Goal: Task Accomplishment & Management: Complete application form

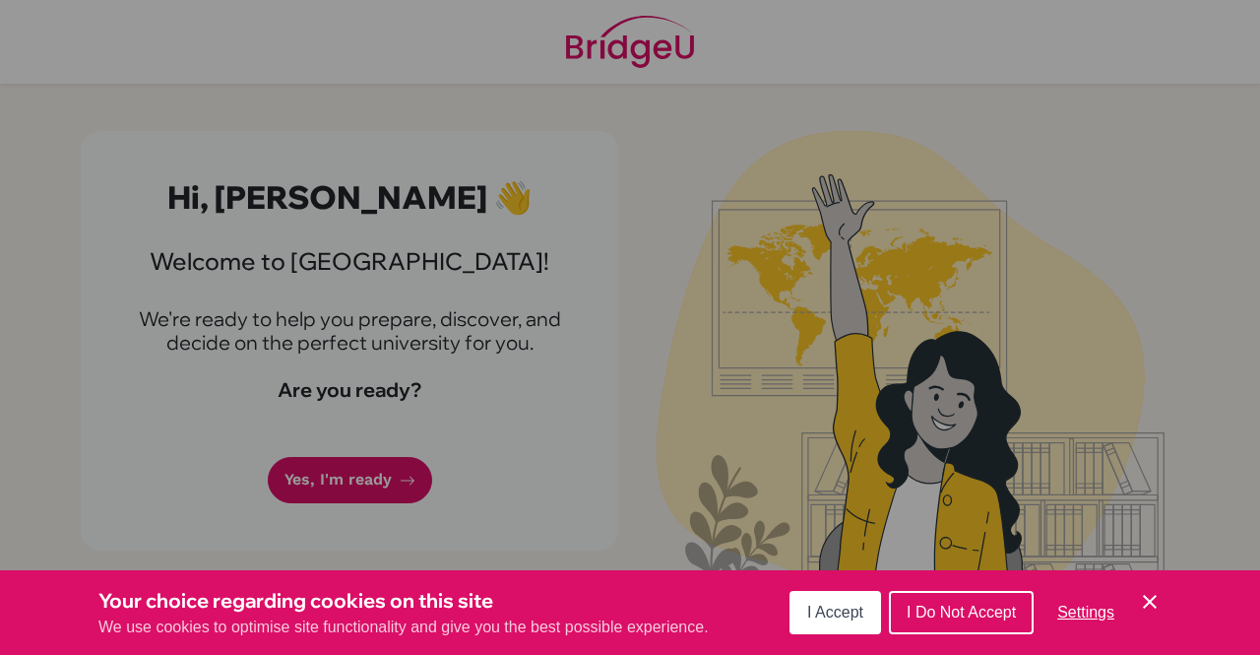
click at [829, 624] on button "I Accept" at bounding box center [836, 612] width 92 height 43
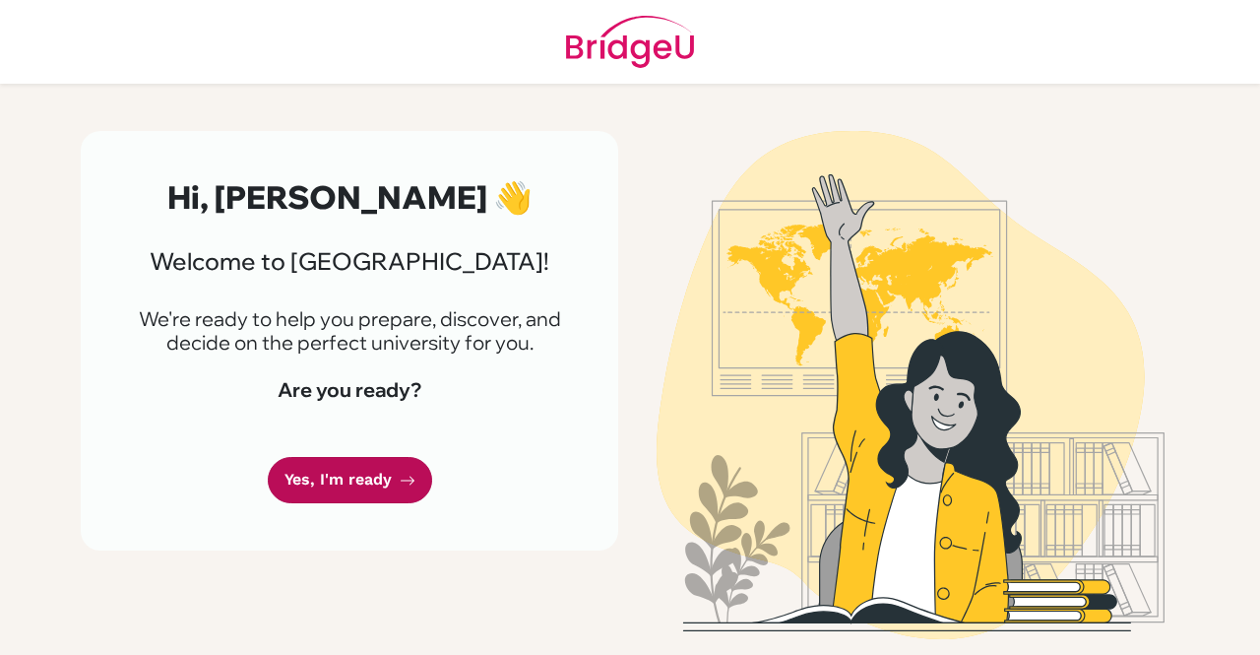
click at [380, 493] on link "Yes, I'm ready" at bounding box center [350, 480] width 164 height 46
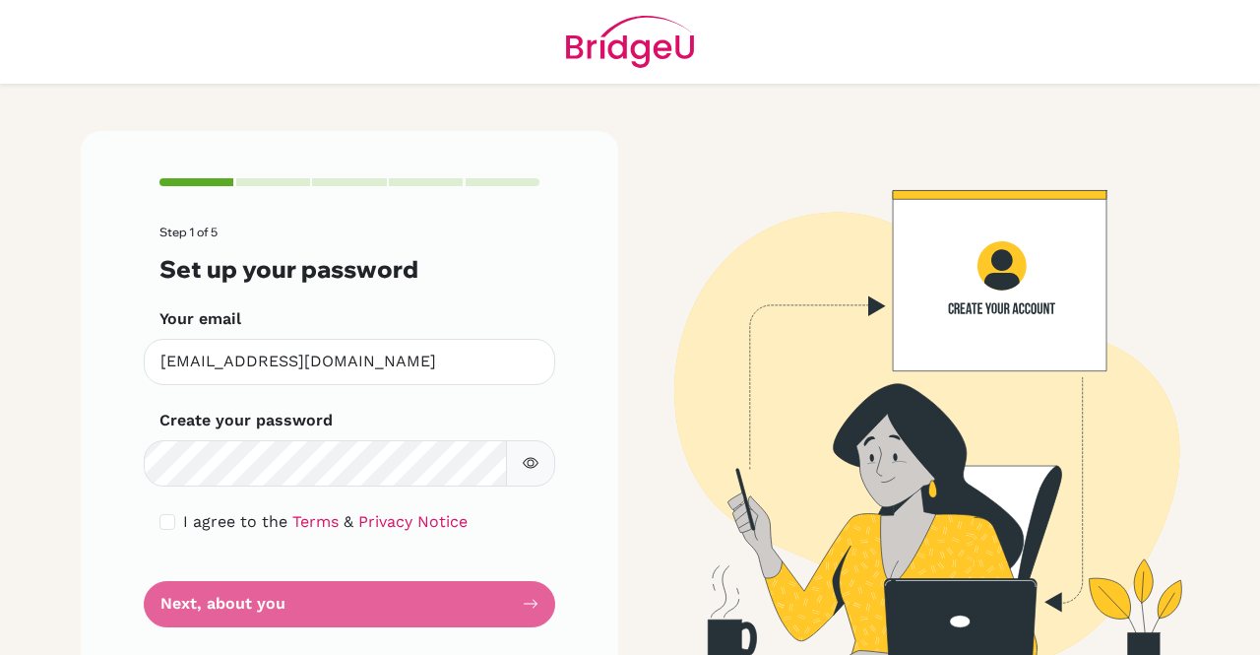
click at [529, 474] on button "button" at bounding box center [530, 463] width 49 height 46
click at [160, 525] on input "checkbox" at bounding box center [168, 522] width 16 height 16
checkbox input "true"
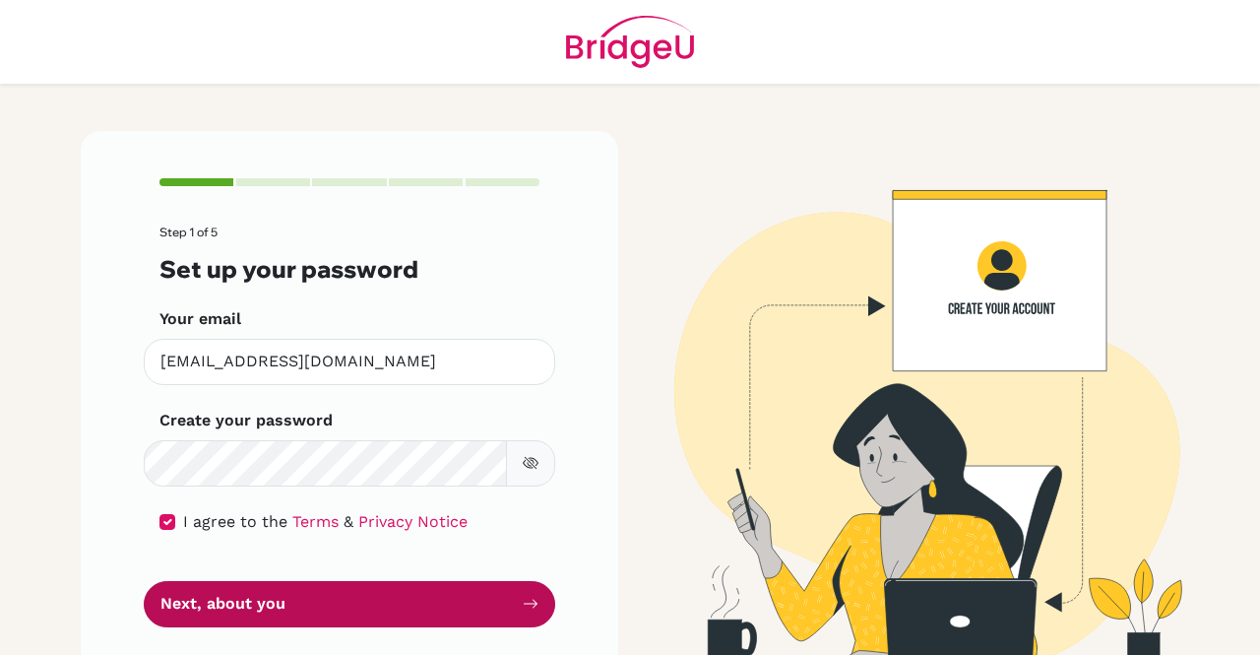
click at [337, 613] on button "Next, about you" at bounding box center [350, 604] width 412 height 46
